Goal: Entertainment & Leisure: Consume media (video, audio)

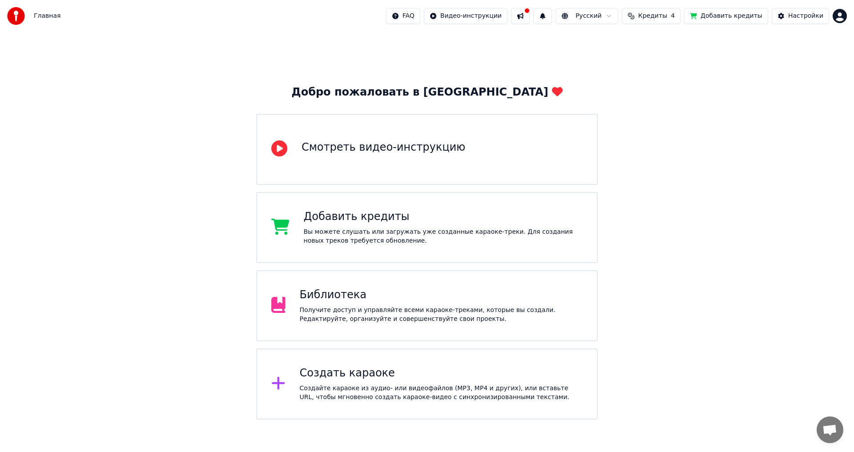
click at [474, 221] on div "Добавить кредиты" at bounding box center [443, 217] width 279 height 14
click at [385, 299] on div "Библиотека" at bounding box center [441, 295] width 283 height 14
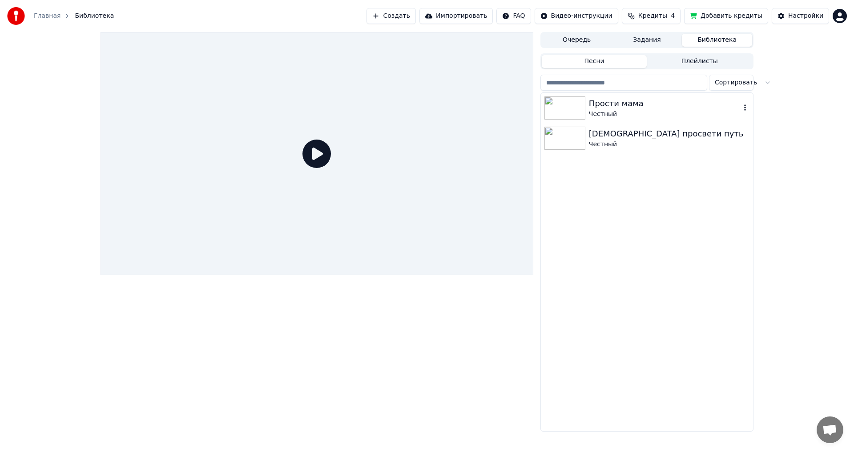
click at [619, 145] on div "Честный" at bounding box center [669, 144] width 160 height 9
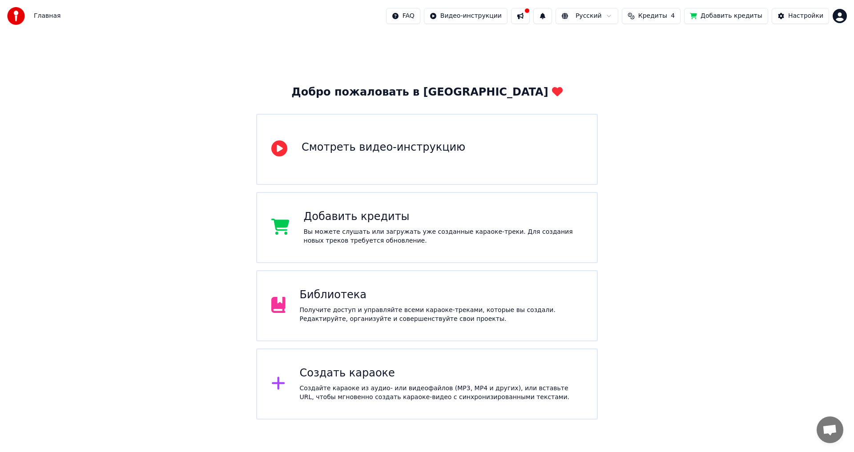
click at [348, 308] on div "Получите доступ и управляйте всеми караоке-треками, которые вы создали. Редакти…" at bounding box center [441, 315] width 283 height 18
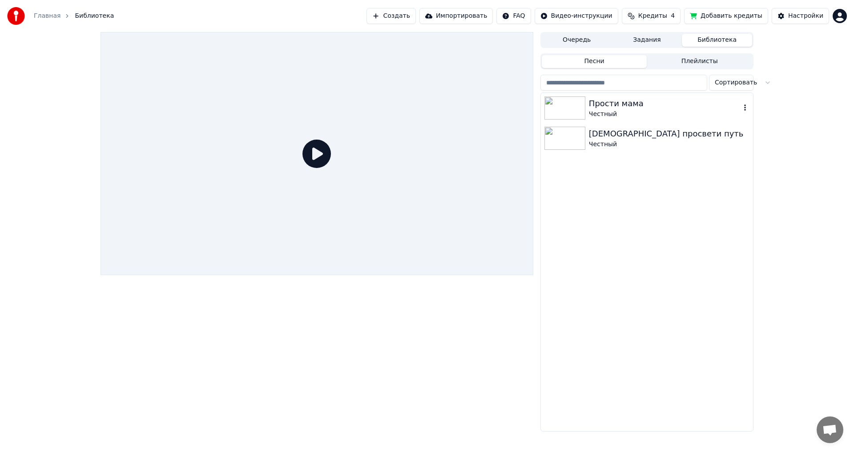
click at [656, 102] on div "Прости мама" at bounding box center [665, 103] width 152 height 12
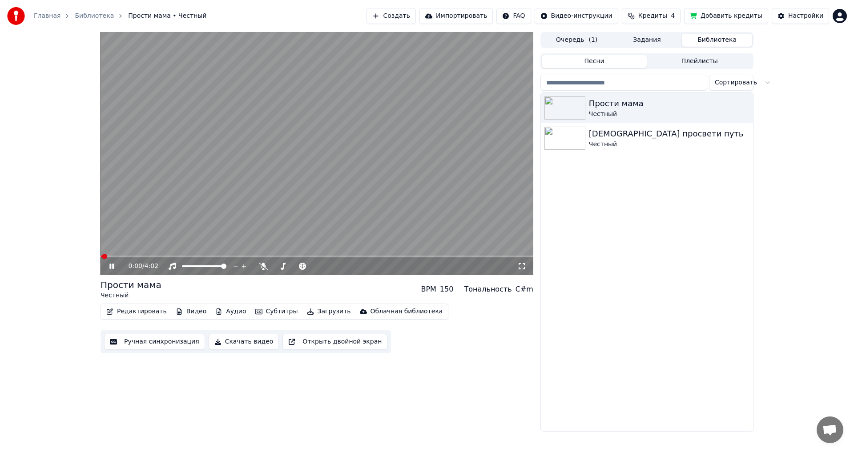
click at [119, 256] on span at bounding box center [316, 257] width 433 height 2
click at [644, 124] on div "[DEMOGRAPHIC_DATA] просвети путь Честный" at bounding box center [647, 138] width 212 height 30
